Goal: Check status

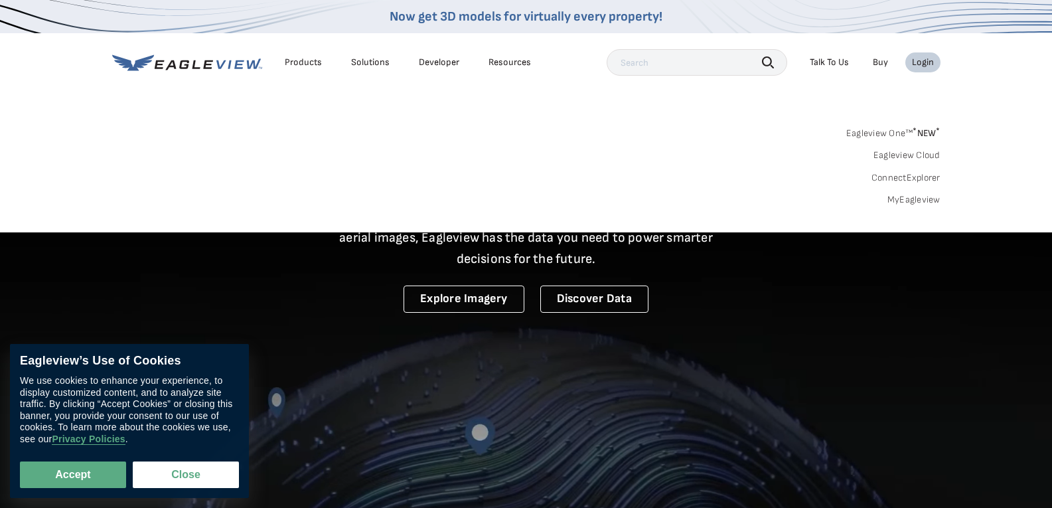
click at [920, 62] on div "Login" at bounding box center [923, 62] width 22 height 12
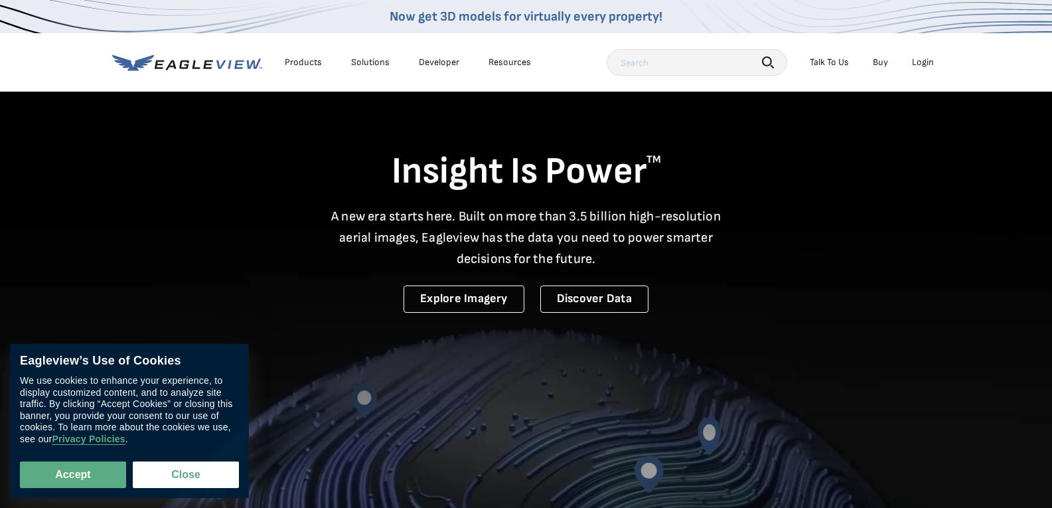
click at [918, 62] on div "Login" at bounding box center [923, 62] width 22 height 12
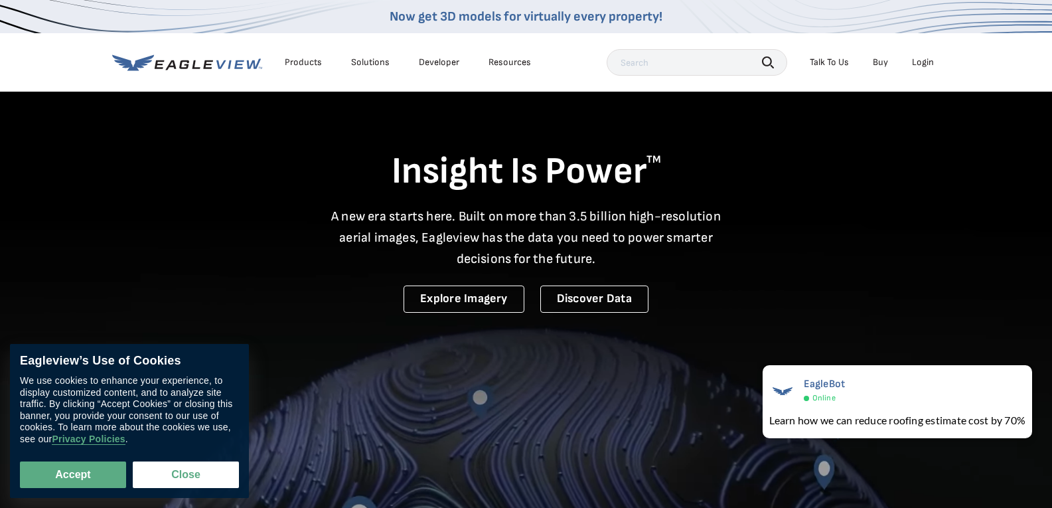
click at [914, 58] on div "Login" at bounding box center [923, 62] width 22 height 12
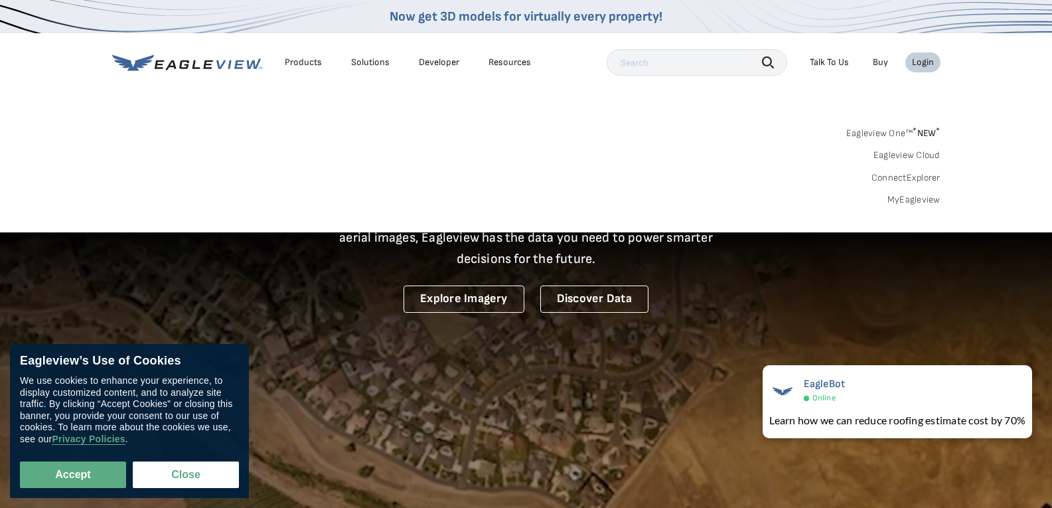
click at [900, 206] on div "Search Products Our Product Areas Imagery 1-Inch GSD Aerial Imagery *" at bounding box center [526, 170] width 1052 height 125
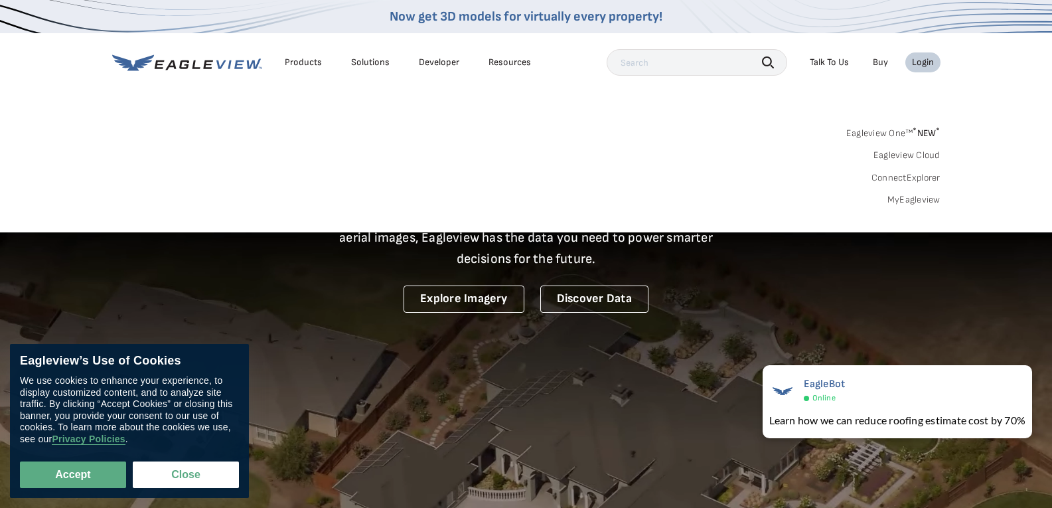
click at [904, 199] on link "MyEagleview" at bounding box center [914, 200] width 53 height 12
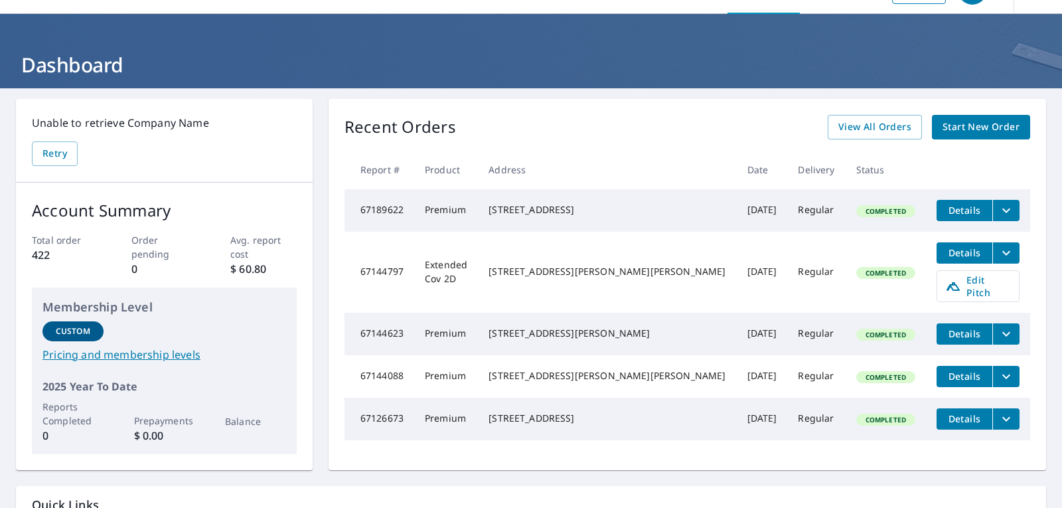
scroll to position [66, 0]
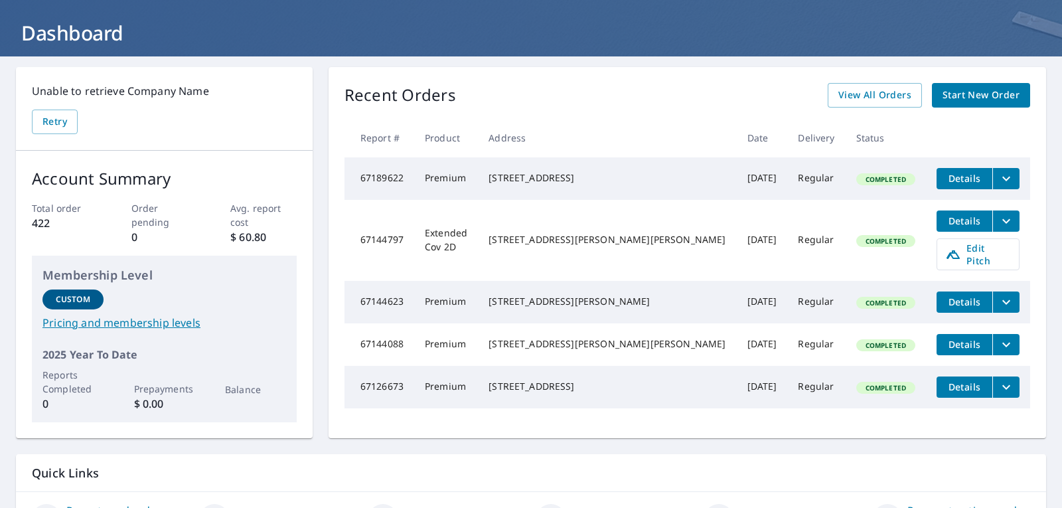
click at [999, 395] on icon "filesDropdownBtn-67126673" at bounding box center [1007, 387] width 16 height 16
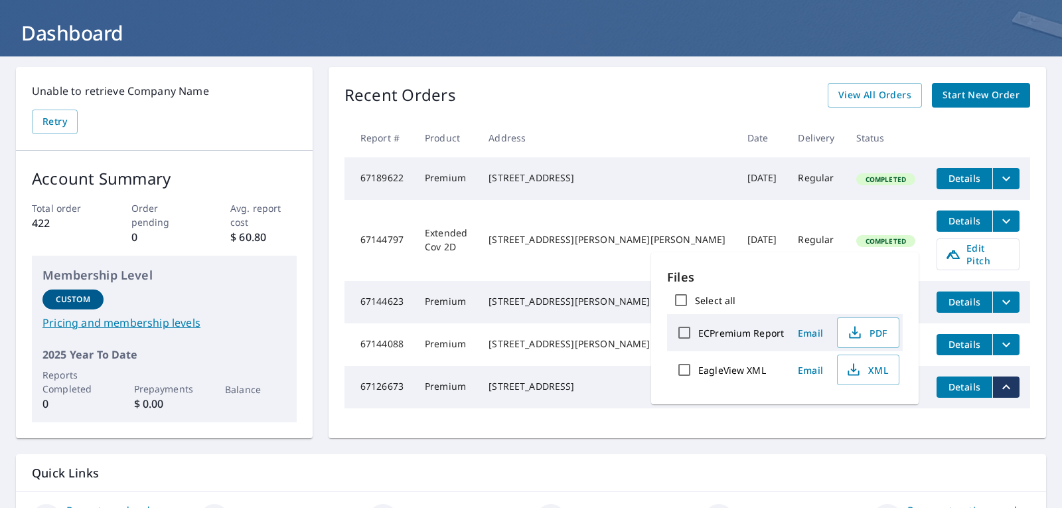
click at [628, 104] on div "Recent Orders View All Orders Start New Order" at bounding box center [688, 95] width 686 height 25
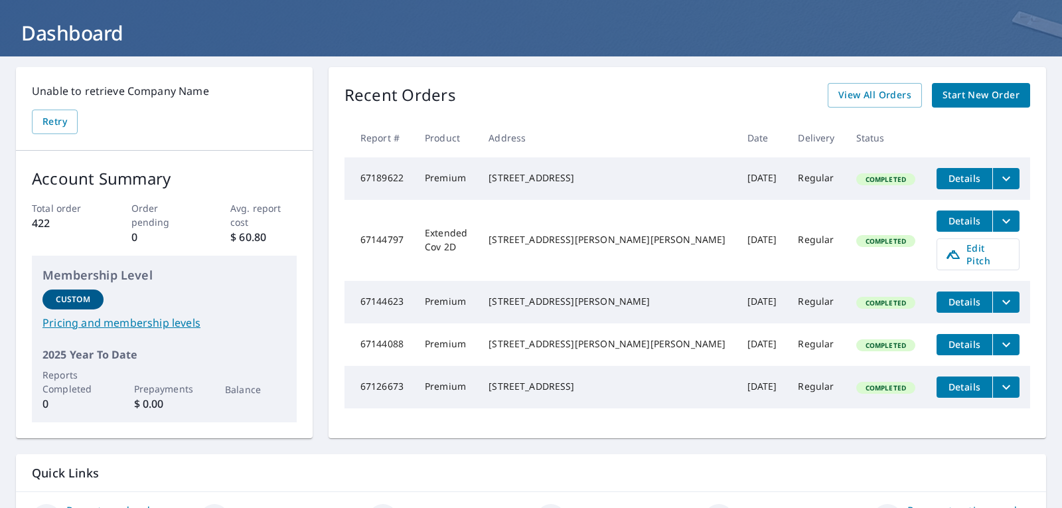
click at [967, 393] on span "Details" at bounding box center [965, 386] width 40 height 13
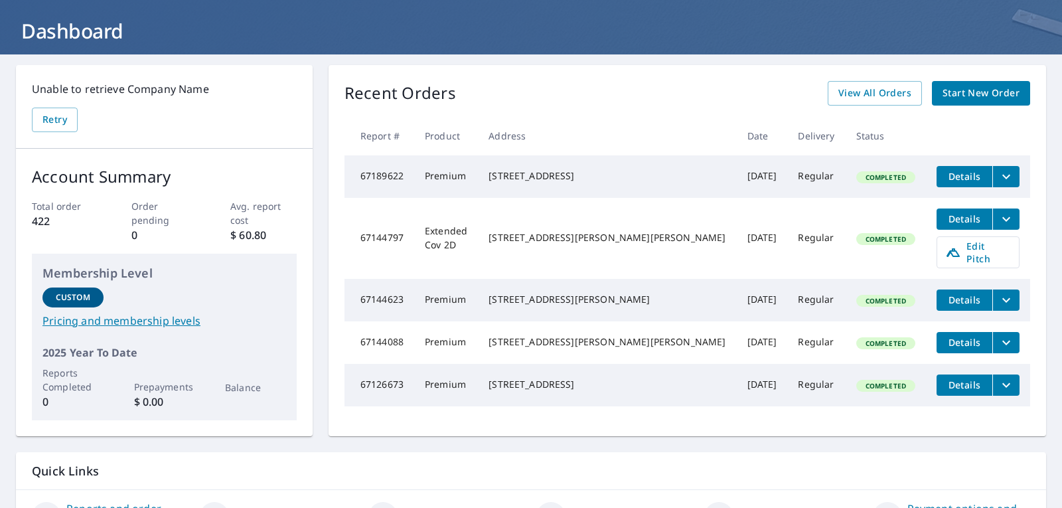
scroll to position [133, 0]
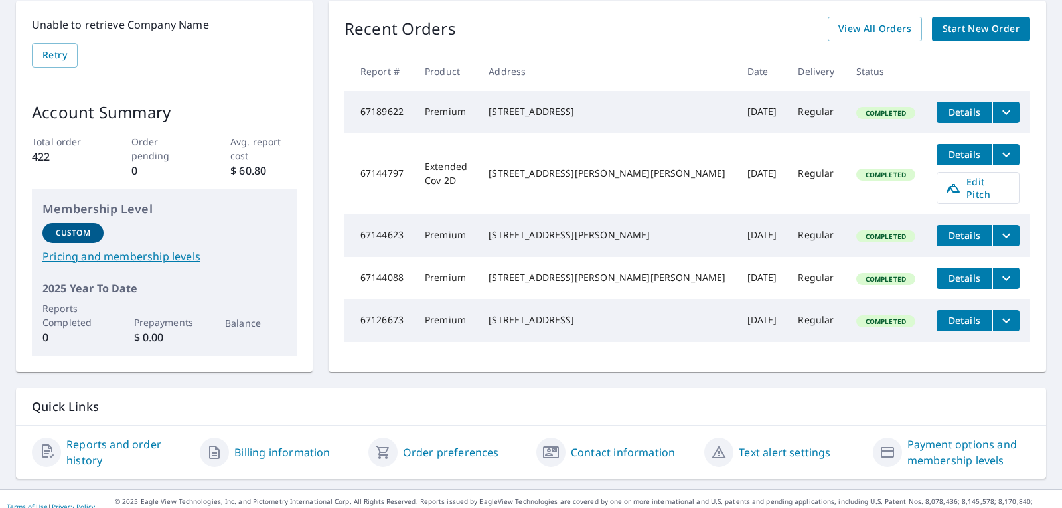
click at [999, 329] on icon "filesDropdownBtn-67126673" at bounding box center [1007, 321] width 16 height 16
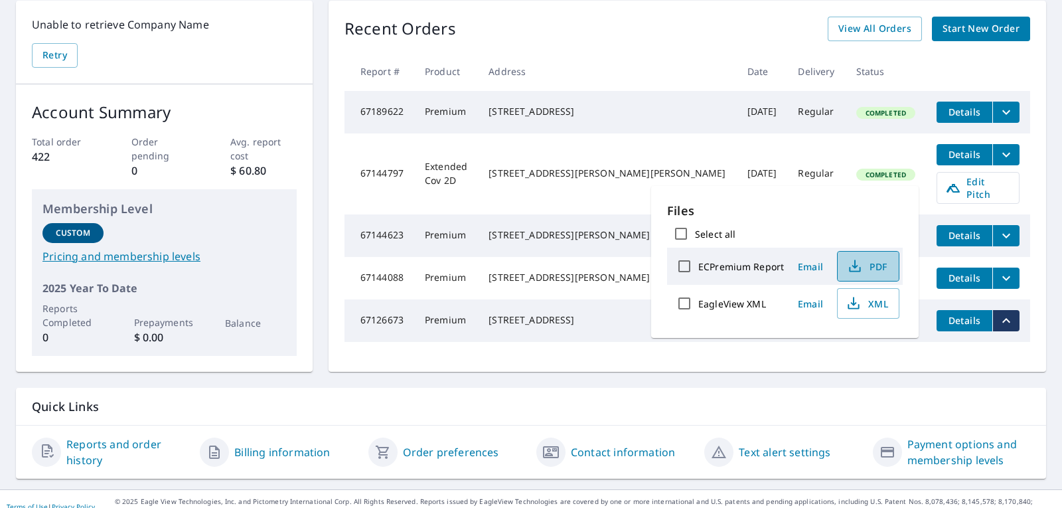
click at [880, 263] on span "PDF" at bounding box center [867, 266] width 42 height 16
